Goal: Information Seeking & Learning: Find contact information

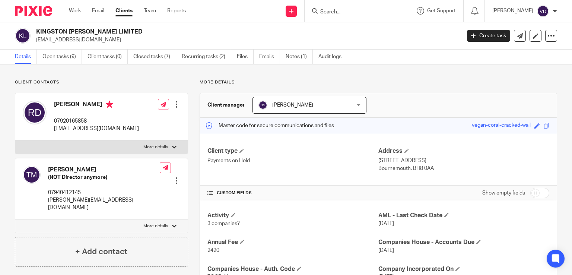
click at [351, 12] on input "Search" at bounding box center [353, 12] width 67 height 7
paste input "[PERSON_NAME]"
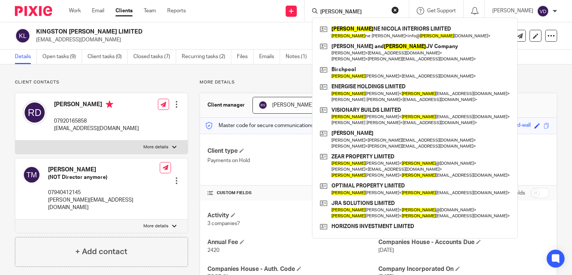
type input "[PERSON_NAME]"
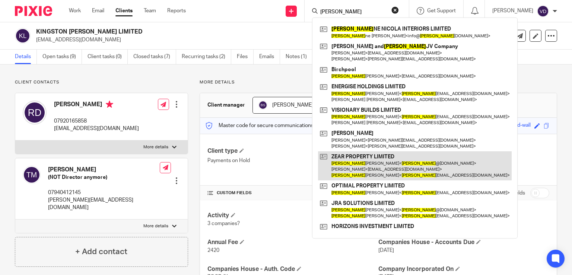
click at [367, 172] on link at bounding box center [415, 165] width 194 height 29
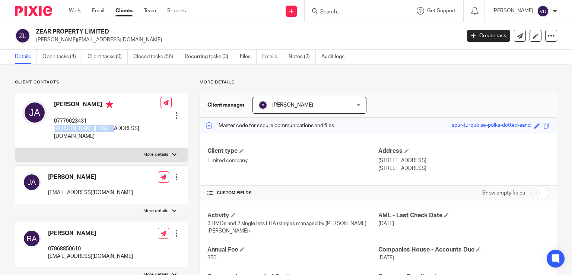
drag, startPoint x: 111, startPoint y: 128, endPoint x: 53, endPoint y: 129, distance: 58.1
click at [53, 129] on div "Jay Allen 07779623431 jay@zearproperty.com Edit contact Create client from cont…" at bounding box center [101, 120] width 172 height 55
copy p "jay@zearproperty.com"
click at [76, 111] on div "Jay Allen 07779623431 jay@zearproperty.com" at bounding box center [107, 120] width 107 height 39
drag, startPoint x: 81, startPoint y: 104, endPoint x: 53, endPoint y: 105, distance: 27.6
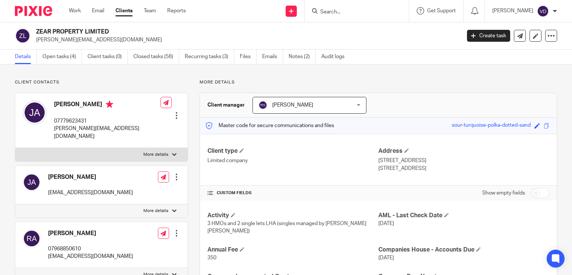
click at [53, 105] on div "Jay Allen 07779623431 jay@zearproperty.com" at bounding box center [92, 120] width 138 height 47
copy h4 "Jay Allen"
click at [329, 14] on input "Search" at bounding box center [353, 12] width 67 height 7
paste input "Loredana"
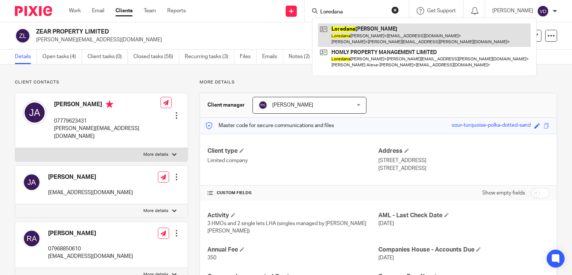
type input "Loredana"
click at [368, 44] on link at bounding box center [424, 34] width 213 height 23
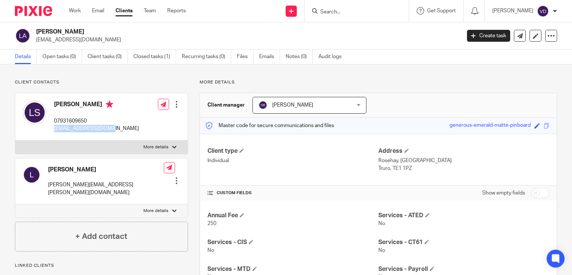
drag, startPoint x: 110, startPoint y: 129, endPoint x: 53, endPoint y: 127, distance: 57.4
click at [53, 127] on div "[PERSON_NAME] 07931609650 [EMAIL_ADDRESS][DOMAIN_NAME]" at bounding box center [81, 116] width 116 height 39
copy p "[EMAIL_ADDRESS][DOMAIN_NAME]"
click at [330, 10] on input "Search" at bounding box center [353, 12] width 67 height 7
paste input "[PERSON_NAME]"
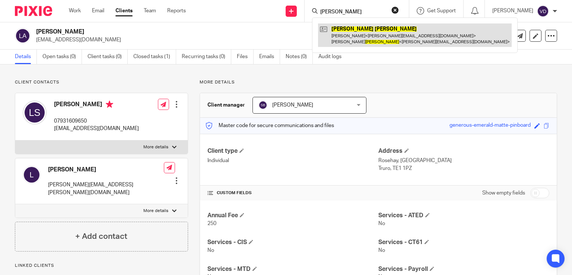
type input "[PERSON_NAME]"
click at [356, 41] on link at bounding box center [415, 34] width 194 height 23
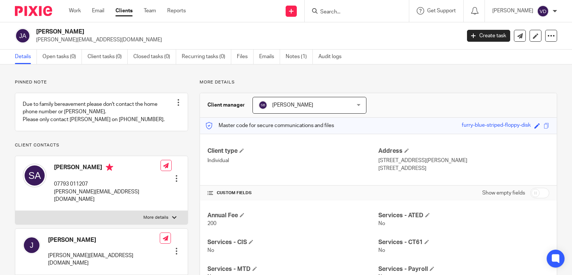
click at [336, 14] on input "Search" at bounding box center [353, 12] width 67 height 7
paste input "[PERSON_NAME]"
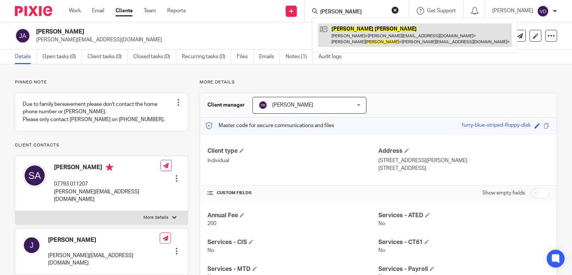
type input "[PERSON_NAME]"
click at [358, 33] on link at bounding box center [415, 34] width 194 height 23
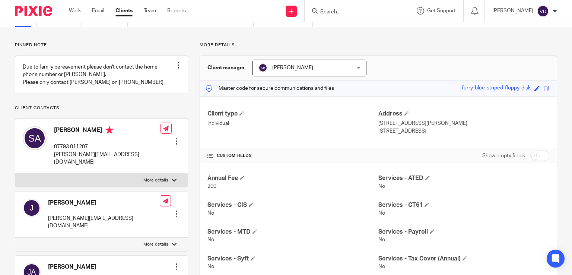
scroll to position [75, 0]
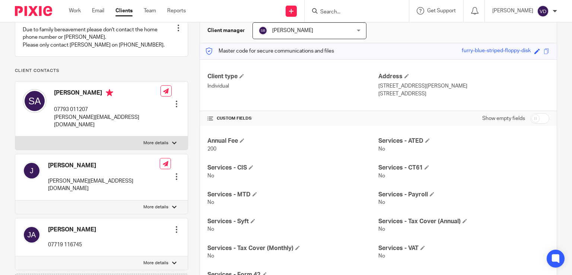
click at [85, 227] on div "[PERSON_NAME] 07719 116745 Edit contact Create client from contact Export data …" at bounding box center [101, 237] width 172 height 38
drag, startPoint x: 83, startPoint y: 220, endPoint x: 48, endPoint y: 222, distance: 35.1
click at [48, 222] on div "[PERSON_NAME] 07719 116745 Edit contact Create client from contact Export data …" at bounding box center [101, 237] width 172 height 38
copy h4 "[PERSON_NAME]"
drag, startPoint x: 133, startPoint y: 125, endPoint x: 52, endPoint y: 124, distance: 81.6
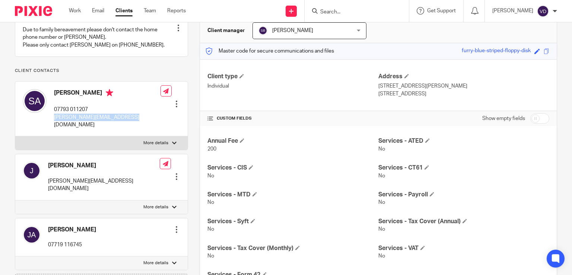
click at [52, 124] on div "Sue Allen 07793 011207 susan.allen08@btinternet.com Edit contact Create client …" at bounding box center [101, 109] width 172 height 55
copy p "[PERSON_NAME][EMAIL_ADDRESS][DOMAIN_NAME]"
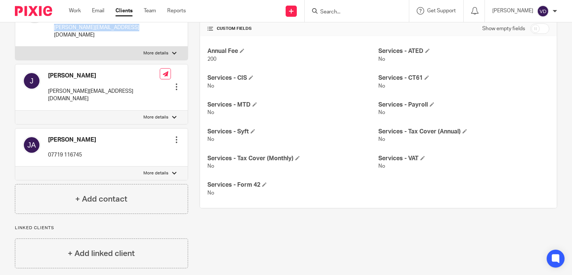
scroll to position [0, 0]
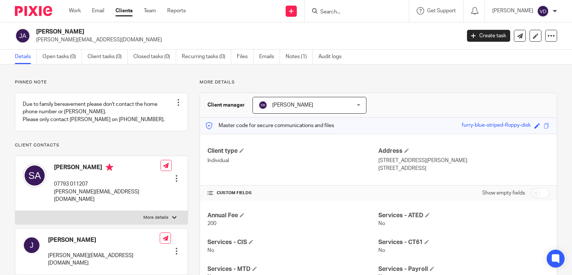
click at [323, 10] on input "Search" at bounding box center [353, 12] width 67 height 7
paste input "Allen"
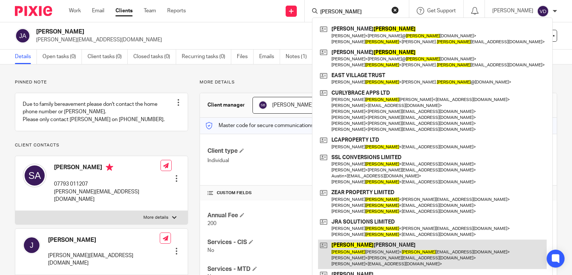
type input "Allen"
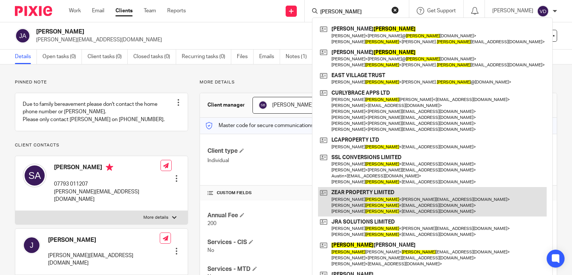
click at [361, 203] on link at bounding box center [432, 201] width 229 height 29
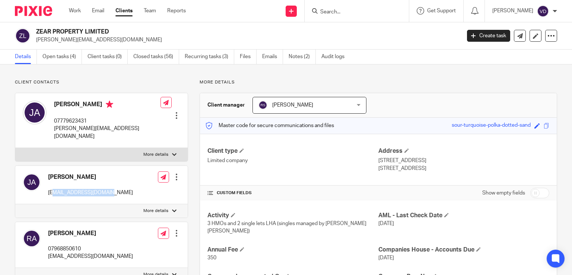
drag, startPoint x: 98, startPoint y: 184, endPoint x: 52, endPoint y: 189, distance: 46.9
click at [52, 189] on div "Jay Allen jayrossallen@gmail.com Edit contact Create client from contact Export…" at bounding box center [101, 185] width 172 height 38
click at [344, 12] on input "Search" at bounding box center [353, 12] width 67 height 7
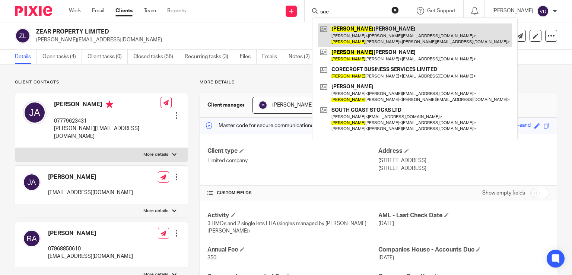
type input "sue"
click at [353, 37] on link at bounding box center [415, 34] width 194 height 23
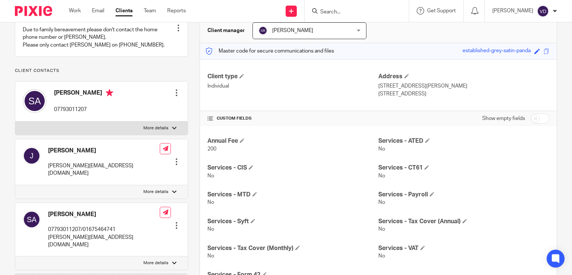
scroll to position [112, 0]
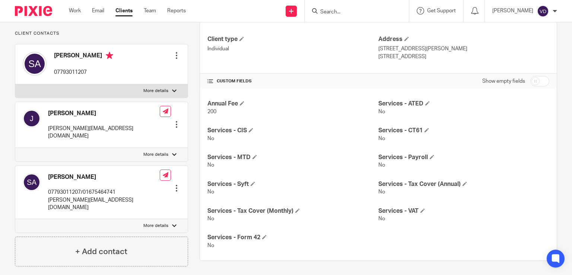
click at [335, 13] on input "Search" at bounding box center [353, 12] width 67 height 7
paste input "[PERSON_NAME]"
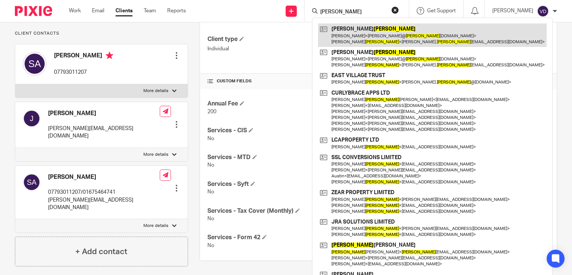
type input "[PERSON_NAME]"
click button "submit" at bounding box center [0, 0] width 0 height 0
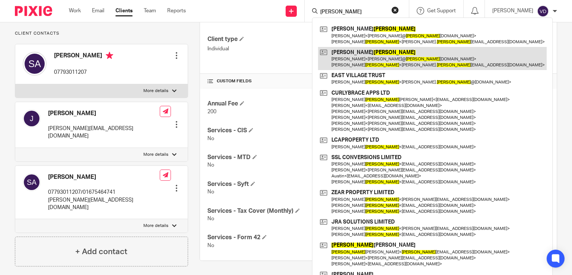
click at [355, 67] on link at bounding box center [432, 58] width 229 height 23
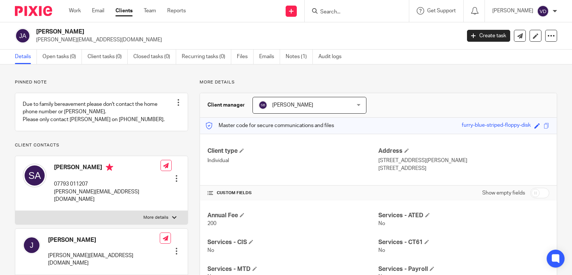
click at [330, 12] on input "Search" at bounding box center [353, 12] width 67 height 7
paste input "[PERSON_NAME]"
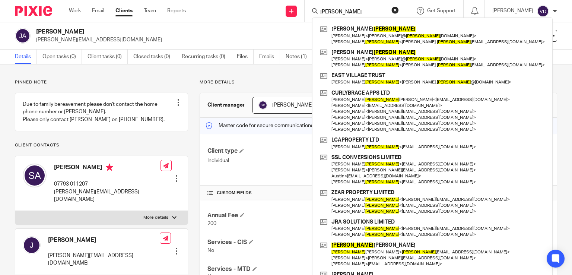
scroll to position [37, 0]
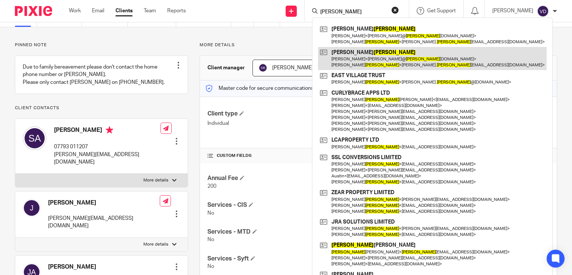
type input "[PERSON_NAME]"
click at [356, 54] on link at bounding box center [432, 58] width 229 height 23
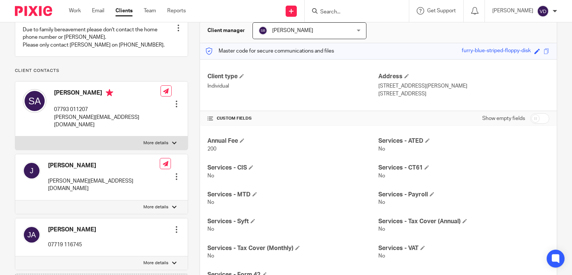
scroll to position [112, 0]
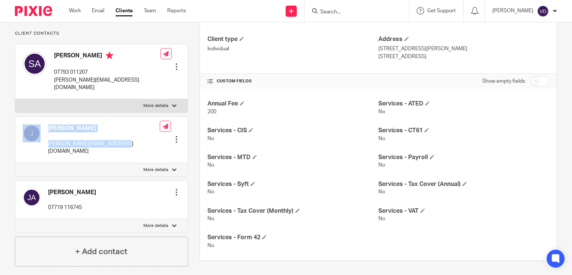
drag, startPoint x: 120, startPoint y: 142, endPoint x: 42, endPoint y: 145, distance: 78.3
click at [42, 145] on div "[PERSON_NAME] [PERSON_NAME][EMAIL_ADDRESS][DOMAIN_NAME] Edit contact Create cli…" at bounding box center [101, 140] width 172 height 46
click at [57, 148] on div "[PERSON_NAME] [PERSON_NAME][EMAIL_ADDRESS][DOMAIN_NAME]" at bounding box center [91, 140] width 137 height 38
drag, startPoint x: 131, startPoint y: 142, endPoint x: 46, endPoint y: 145, distance: 85.0
click at [46, 145] on div "[PERSON_NAME] [PERSON_NAME][EMAIL_ADDRESS][DOMAIN_NAME] Edit contact Create cli…" at bounding box center [101, 140] width 172 height 46
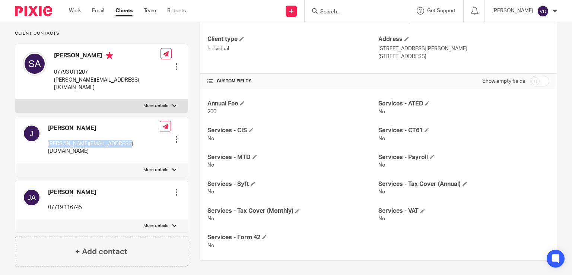
copy p "[PERSON_NAME][EMAIL_ADDRESS][DOMAIN_NAME]"
click at [364, 14] on input "Search" at bounding box center [353, 12] width 67 height 7
paste input "[PERSON_NAME]"
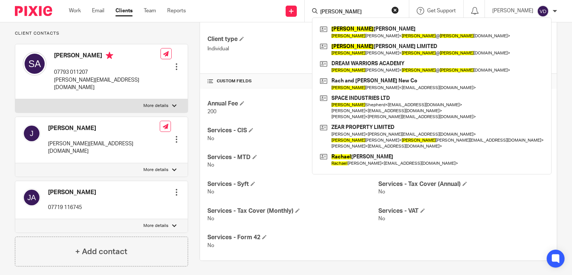
type input "[PERSON_NAME]"
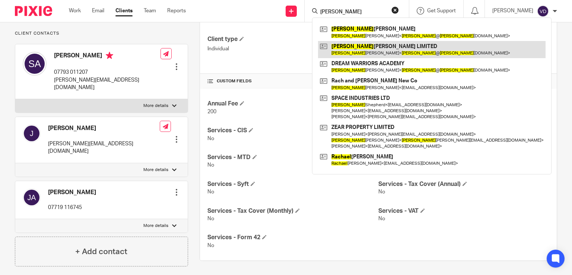
click at [353, 56] on link at bounding box center [432, 49] width 228 height 17
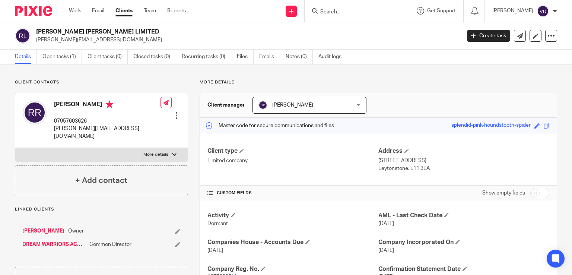
click at [338, 9] on input "Search" at bounding box center [353, 12] width 67 height 7
paste input "[PERSON_NAME]"
type input "[PERSON_NAME]"
click at [357, 29] on body "Work Email Clients Team Reports Work Email Clients Team Reports Settings Send n…" at bounding box center [286, 137] width 572 height 275
click at [357, 30] on h2 "[PERSON_NAME] [PERSON_NAME] LIMITED" at bounding box center [204, 32] width 336 height 8
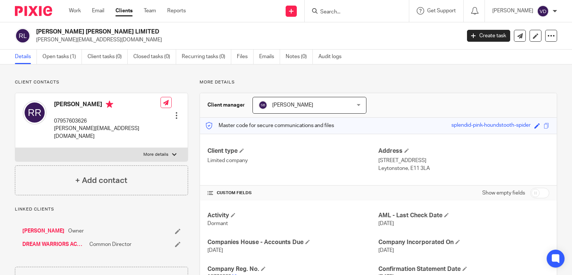
click at [344, 16] on div at bounding box center [357, 11] width 104 height 22
click at [337, 15] on input "Search" at bounding box center [353, 12] width 67 height 7
paste input "Rachel"
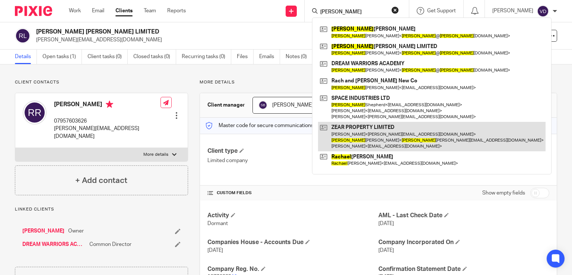
type input "Rachel"
click at [370, 143] on link at bounding box center [432, 136] width 228 height 29
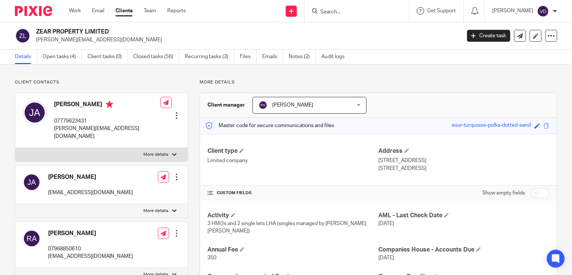
scroll to position [112, 0]
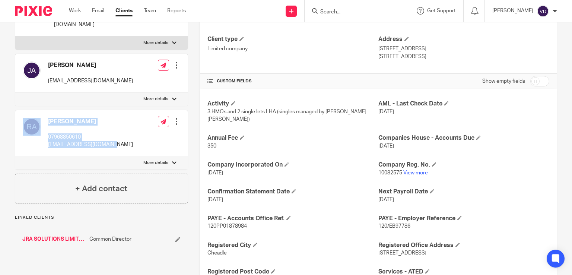
drag, startPoint x: 114, startPoint y: 138, endPoint x: 42, endPoint y: 138, distance: 72.3
click at [42, 138] on div "Rachel Allen 07968850610 rachelmills@hotmail.com Edit contact Create client fro…" at bounding box center [101, 133] width 172 height 46
click at [42, 138] on div "Rachel Allen 07968850610 rachelmills@hotmail.com" at bounding box center [78, 133] width 110 height 38
drag, startPoint x: 110, startPoint y: 137, endPoint x: 48, endPoint y: 137, distance: 62.6
click at [48, 137] on div "Rachel Allen 07968850610 rachelmills@hotmail.com Edit contact Create client fro…" at bounding box center [101, 133] width 172 height 46
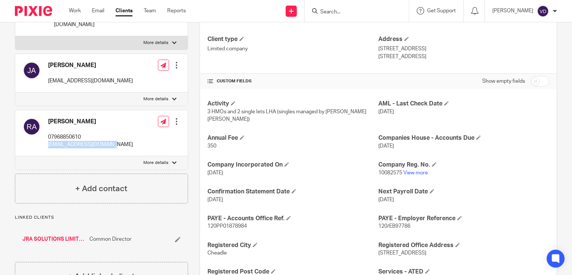
copy p "rachelmills@hotmail.com"
click at [48, 141] on p "rachelmills@hotmail.com" at bounding box center [90, 144] width 85 height 7
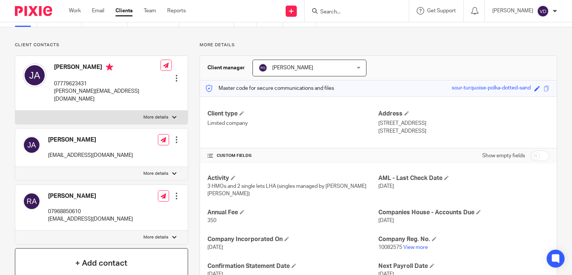
scroll to position [75, 0]
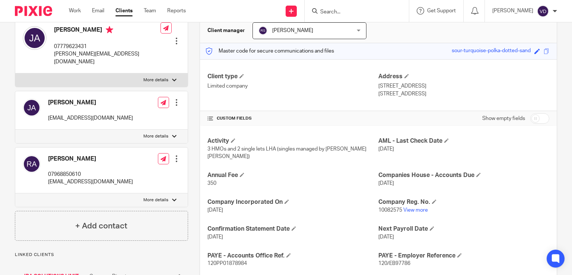
click at [114, 179] on div "Rachel Allen 07968850610 rachelmills@hotmail.com Edit contact Create client fro…" at bounding box center [101, 171] width 172 height 46
drag, startPoint x: 111, startPoint y: 175, endPoint x: 47, endPoint y: 173, distance: 64.1
click at [47, 173] on div "Rachel Allen 07968850610 rachelmills@hotmail.com Edit contact Create client fro…" at bounding box center [101, 171] width 172 height 46
copy p "rachelmills@hotmail.com"
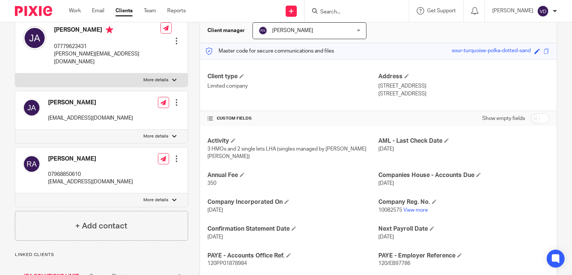
click at [348, 14] on input "Search" at bounding box center [353, 12] width 67 height 7
paste input "Elliott"
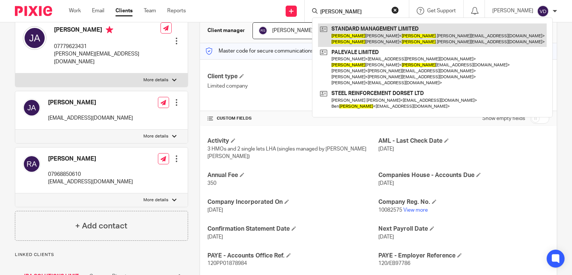
type input "Elliott"
click at [341, 40] on link at bounding box center [432, 34] width 229 height 23
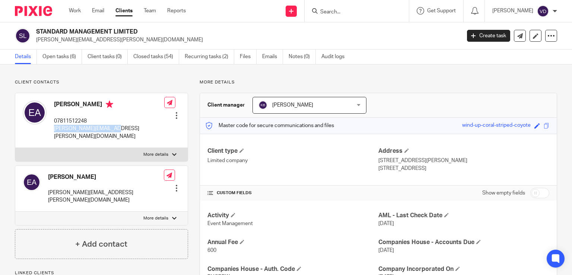
drag, startPoint x: 116, startPoint y: 128, endPoint x: 54, endPoint y: 132, distance: 62.7
click at [54, 132] on div "[PERSON_NAME] 07811512248 [PERSON_NAME][EMAIL_ADDRESS][PERSON_NAME][DOMAIN_NAME…" at bounding box center [101, 120] width 172 height 55
copy p "[PERSON_NAME][EMAIL_ADDRESS][PERSON_NAME][DOMAIN_NAME]"
click at [356, 14] on input "Search" at bounding box center [353, 12] width 67 height 7
paste input "Luke"
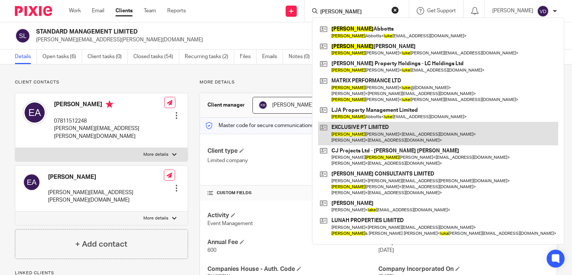
type input "Luke"
click at [354, 139] on link at bounding box center [438, 133] width 240 height 23
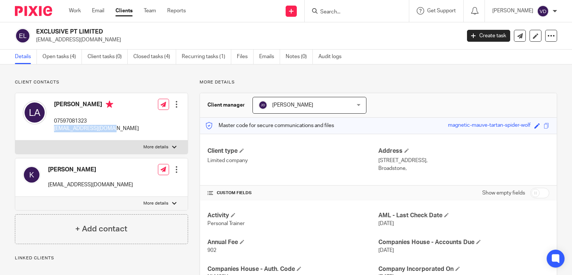
drag, startPoint x: 113, startPoint y: 128, endPoint x: 51, endPoint y: 127, distance: 62.6
click at [51, 127] on div "[PERSON_NAME] 07597081323 [EMAIL_ADDRESS][DOMAIN_NAME] Edit contact Create clie…" at bounding box center [101, 116] width 172 height 47
copy p "[EMAIL_ADDRESS][DOMAIN_NAME]"
drag, startPoint x: 96, startPoint y: 103, endPoint x: 53, endPoint y: 103, distance: 42.8
click at [53, 103] on div "[PERSON_NAME] 07597081323 [EMAIL_ADDRESS][DOMAIN_NAME]" at bounding box center [81, 116] width 116 height 39
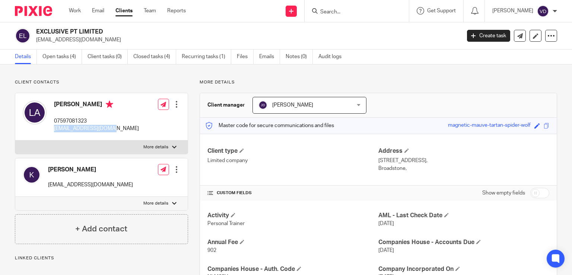
copy h4 "[PERSON_NAME]"
drag, startPoint x: 338, startPoint y: 14, endPoint x: 334, endPoint y: 14, distance: 4.1
click at [338, 14] on input "Search" at bounding box center [353, 12] width 67 height 7
paste input "Micah"
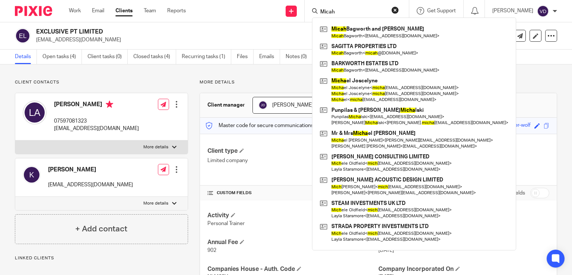
type input "Micah"
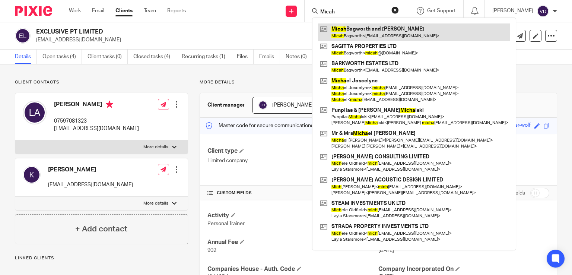
click at [361, 32] on link at bounding box center [414, 31] width 192 height 17
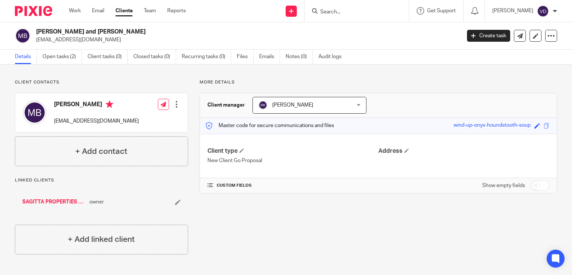
drag, startPoint x: 101, startPoint y: 126, endPoint x: 54, endPoint y: 126, distance: 46.2
click at [54, 126] on div "[PERSON_NAME] [EMAIL_ADDRESS][DOMAIN_NAME] Edit contact Create client from cont…" at bounding box center [101, 112] width 172 height 39
click at [343, 9] on input "Search" at bounding box center [353, 12] width 67 height 7
paste input "Self-Assessment."
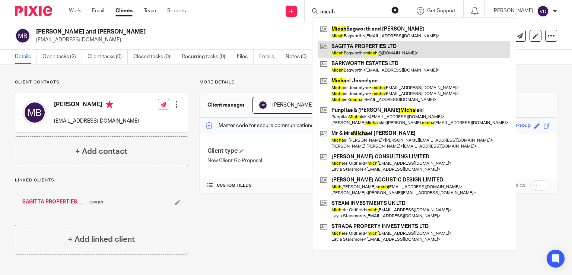
type input "micah"
click at [411, 54] on link at bounding box center [414, 49] width 192 height 17
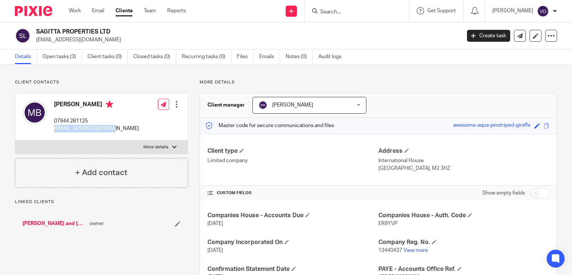
drag, startPoint x: 114, startPoint y: 129, endPoint x: 51, endPoint y: 129, distance: 62.6
click at [51, 129] on div "[PERSON_NAME] 07944 281125 [EMAIL_ADDRESS][DOMAIN_NAME] Edit contact Create cli…" at bounding box center [101, 116] width 172 height 47
copy p "[EMAIL_ADDRESS][DOMAIN_NAME]"
click at [328, 15] on input "Search" at bounding box center [353, 12] width 67 height 7
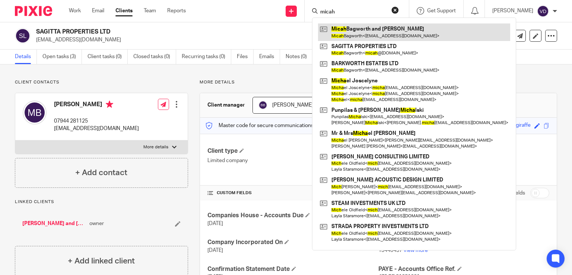
type input "micah"
click at [353, 27] on link at bounding box center [414, 31] width 192 height 17
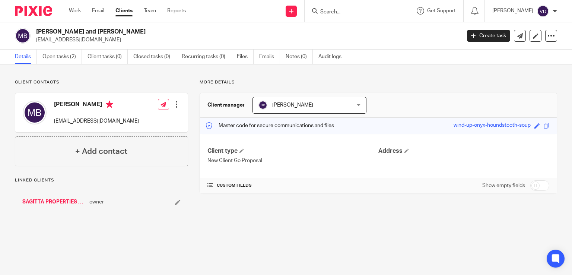
drag, startPoint x: 144, startPoint y: 121, endPoint x: 51, endPoint y: 118, distance: 93.2
click at [51, 118] on div "[PERSON_NAME] [EMAIL_ADDRESS][DOMAIN_NAME] Edit contact Create client from cont…" at bounding box center [101, 112] width 172 height 39
copy p "[EMAIL_ADDRESS][DOMAIN_NAME]"
click at [323, 11] on input "Search" at bounding box center [353, 12] width 67 height 7
paste input "Anne-Marie"
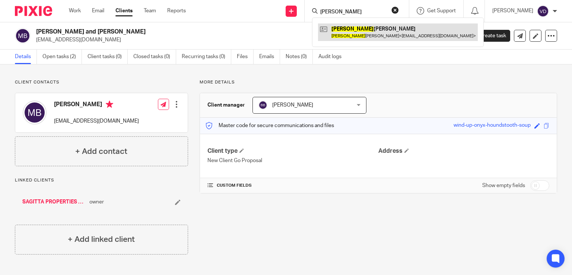
type input "Anne-Marie"
click at [332, 36] on link at bounding box center [398, 31] width 160 height 17
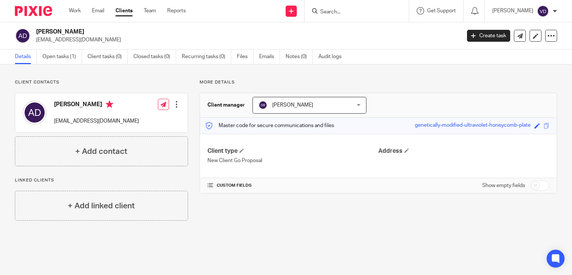
click at [344, 13] on input "Search" at bounding box center [353, 12] width 67 height 7
paste input "[PERSON_NAME]"
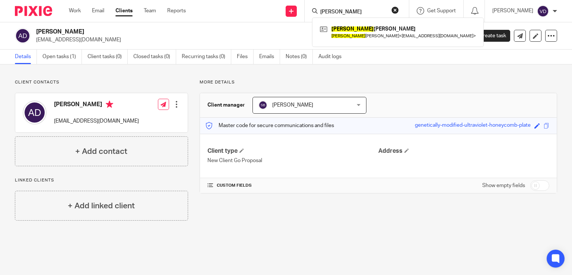
type input "[PERSON_NAME]"
drag, startPoint x: 363, startPoint y: 12, endPoint x: 292, endPoint y: 25, distance: 71.6
click at [298, 25] on body "Work Email Clients Team Reports Work Email Clients Team Reports Settings Send n…" at bounding box center [286, 137] width 572 height 275
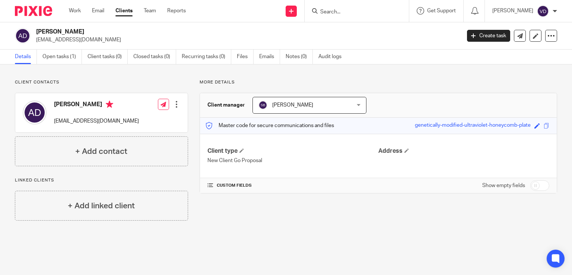
paste input "[PERSON_NAME]"
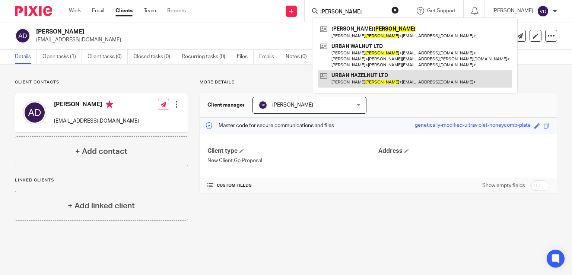
type input "[PERSON_NAME]"
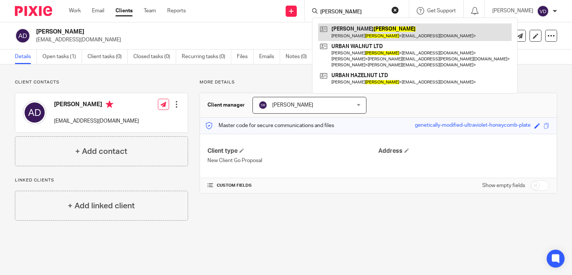
click at [332, 38] on link at bounding box center [415, 31] width 194 height 17
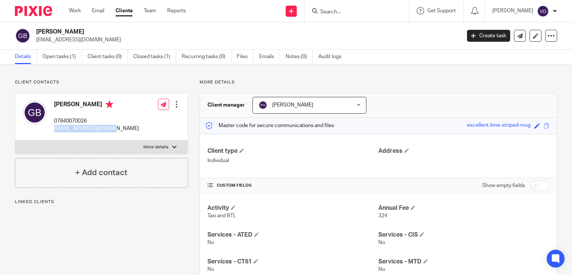
drag, startPoint x: 116, startPoint y: 130, endPoint x: 55, endPoint y: 130, distance: 61.1
click at [55, 130] on div "[PERSON_NAME] 07840070026 [EMAIL_ADDRESS][DOMAIN_NAME] Edit contact Create clie…" at bounding box center [101, 116] width 172 height 47
copy p "[EMAIL_ADDRESS][DOMAIN_NAME]"
click at [357, 14] on input "Search" at bounding box center [353, 12] width 67 height 7
paste input "[PERSON_NAME]"
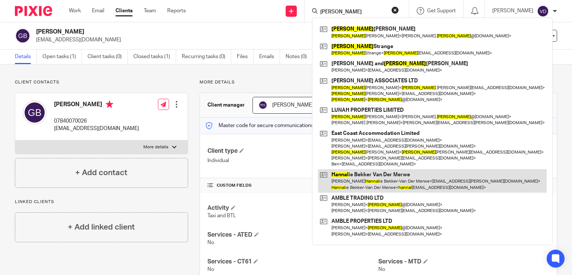
type input "Hannah"
click at [393, 188] on link at bounding box center [432, 180] width 229 height 23
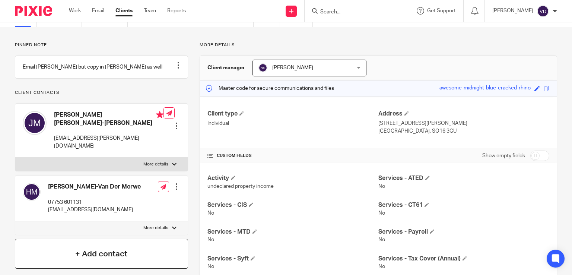
scroll to position [75, 0]
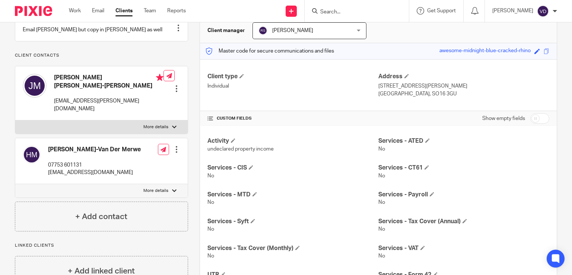
click at [362, 12] on input "Search" at bounding box center [353, 12] width 67 height 7
paste input "[PERSON_NAME]"
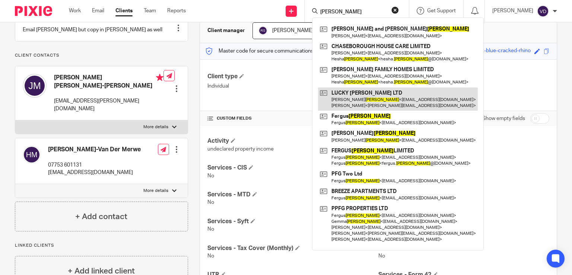
type input "[PERSON_NAME]"
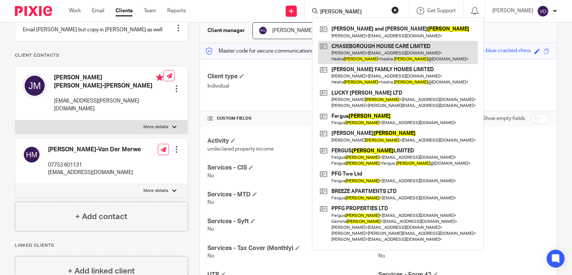
click at [346, 59] on link at bounding box center [398, 52] width 160 height 23
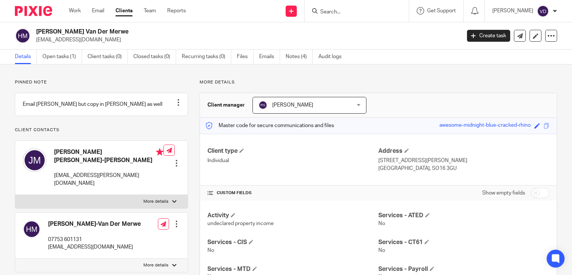
click at [326, 15] on input "Search" at bounding box center [353, 12] width 67 height 7
click at [335, 12] on input "Search" at bounding box center [353, 12] width 67 height 7
paste input "Barker"
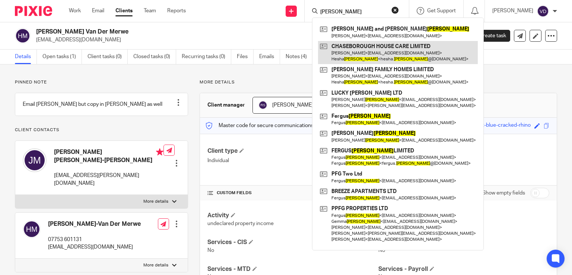
type input "Barker"
click at [340, 60] on link at bounding box center [398, 52] width 160 height 23
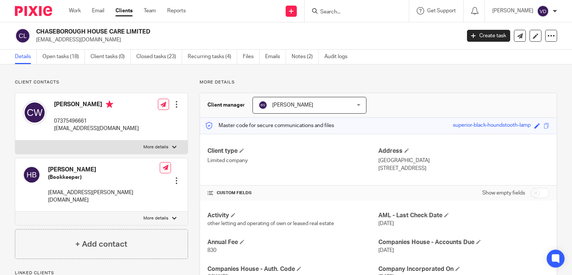
click at [370, 12] on input "Search" at bounding box center [353, 12] width 67 height 7
paste input "Barker"
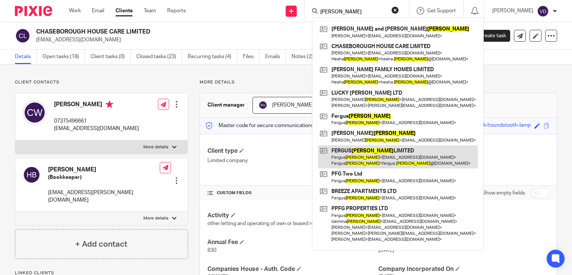
type input "Barker"
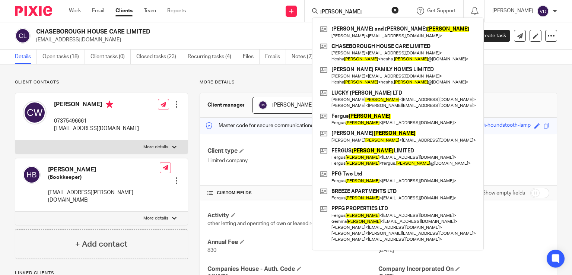
drag, startPoint x: 344, startPoint y: 8, endPoint x: 293, endPoint y: 13, distance: 51.0
click at [294, 13] on div "Send new email Create task Add client Barker Micah Bagworth and Hannah Barker M…" at bounding box center [384, 11] width 375 height 22
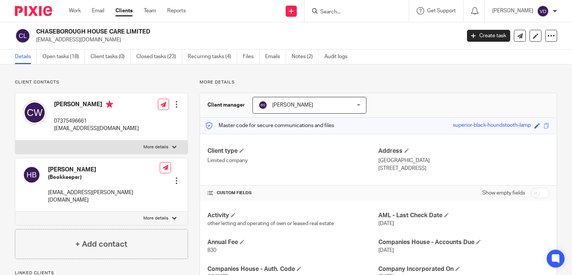
click at [349, 13] on input "Search" at bounding box center [353, 12] width 67 height 7
paste input "Hannah"
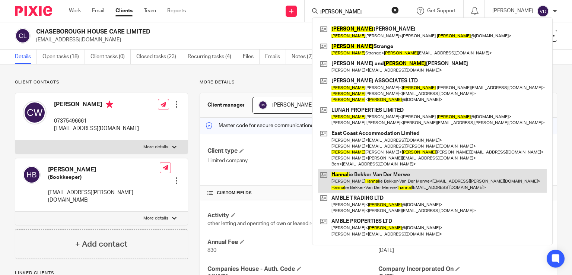
type input "Hannah"
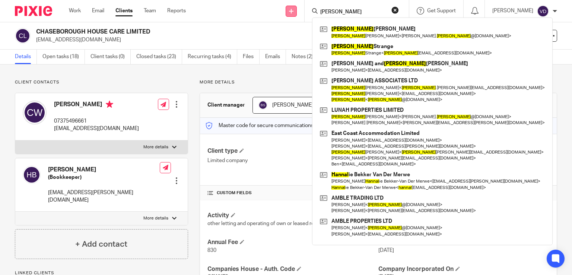
drag, startPoint x: 354, startPoint y: 15, endPoint x: 284, endPoint y: 16, distance: 69.7
click at [285, 16] on div "Send new email Create task Add client Hannah Hannah Roniger Hannah Roniger < ro…" at bounding box center [384, 11] width 375 height 22
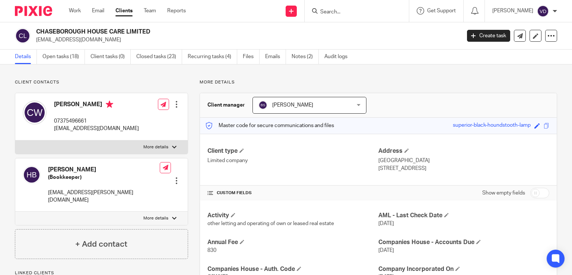
click at [334, 12] on input "Search" at bounding box center [353, 12] width 67 height 7
paste input "Barker"
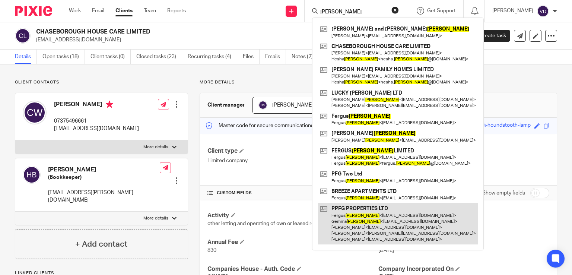
type input "Barker"
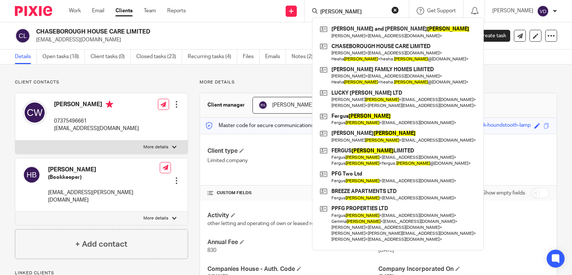
drag, startPoint x: 345, startPoint y: 14, endPoint x: 276, endPoint y: 14, distance: 69.3
click at [276, 14] on div "Send new email Create task Add client Barker Micah Bagworth and Hannah Barker M…" at bounding box center [384, 11] width 375 height 22
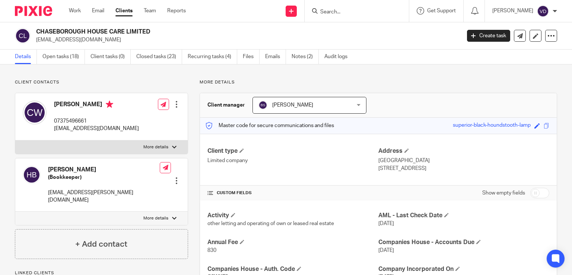
paste input "Barrachina"
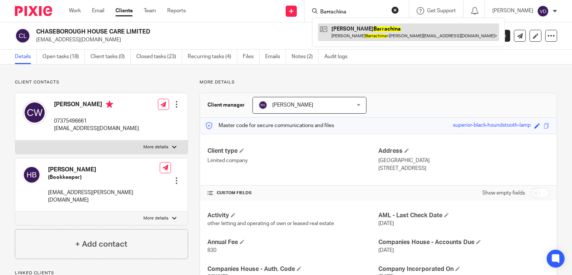
type input "Barrachina"
click at [347, 32] on link at bounding box center [408, 31] width 181 height 17
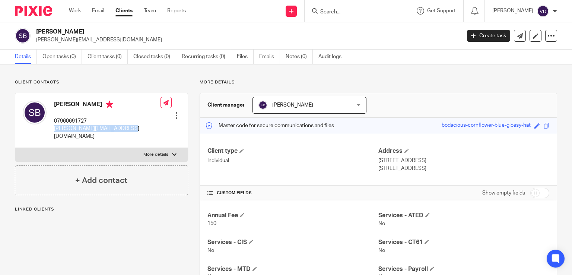
drag, startPoint x: 134, startPoint y: 129, endPoint x: 52, endPoint y: 127, distance: 82.0
click at [52, 127] on div "[PERSON_NAME] 07960691727 [PERSON_NAME][EMAIL_ADDRESS][DOMAIN_NAME] Edit contac…" at bounding box center [101, 120] width 172 height 55
copy p "[PERSON_NAME][EMAIL_ADDRESS][DOMAIN_NAME]"
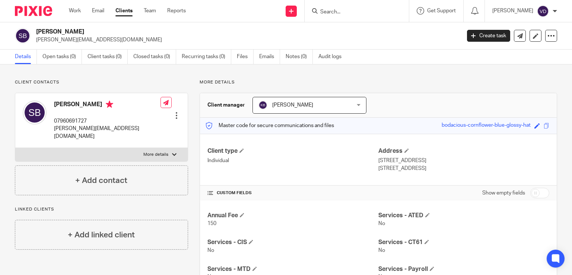
click at [345, 15] on form at bounding box center [359, 10] width 79 height 9
click at [322, 14] on input "Search" at bounding box center [353, 12] width 67 height 7
paste input "[PERSON_NAME]"
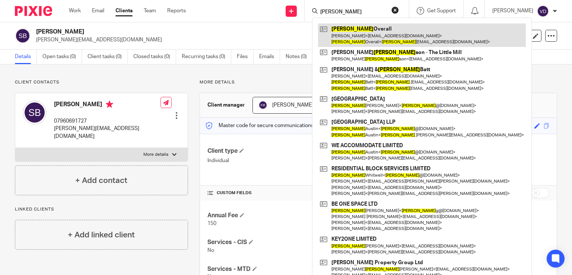
drag, startPoint x: 317, startPoint y: 15, endPoint x: 334, endPoint y: 32, distance: 24.2
click at [327, 16] on div "[PERSON_NAME] Overall [PERSON_NAME] < [EMAIL_ADDRESS][DOMAIN_NAME] > [PERSON_NA…" at bounding box center [355, 10] width 87 height 9
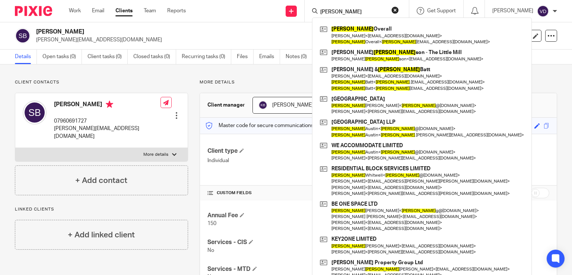
type input "[PERSON_NAME]"
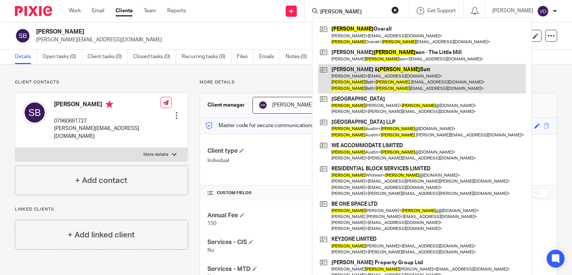
click at [373, 84] on link at bounding box center [422, 78] width 208 height 29
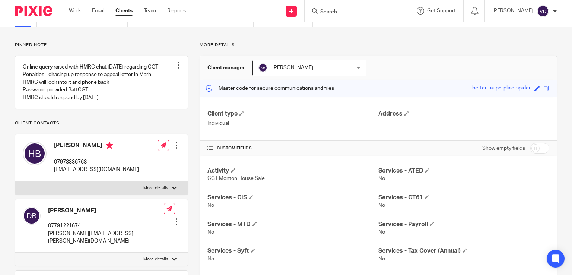
scroll to position [112, 0]
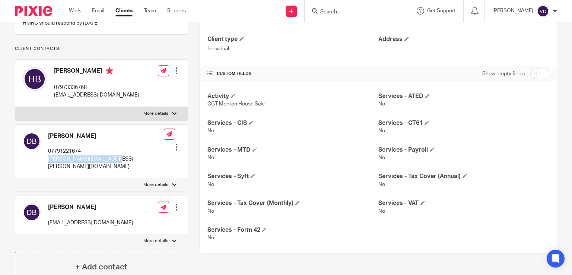
drag, startPoint x: 113, startPoint y: 166, endPoint x: 46, endPoint y: 170, distance: 67.6
click at [46, 170] on div "David Batt 07791221674 david.batt@vitagroup.com Edit contact Create client from…" at bounding box center [101, 152] width 172 height 54
copy p "david.batt@vitagroup.com"
